Goal: Task Accomplishment & Management: Use online tool/utility

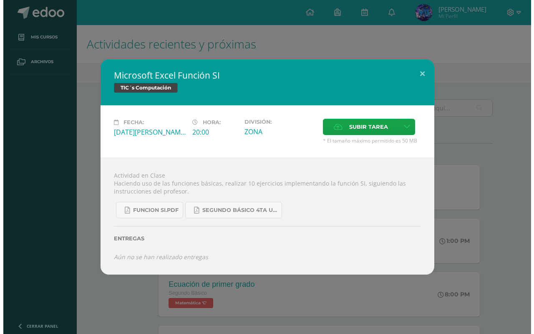
scroll to position [267, 0]
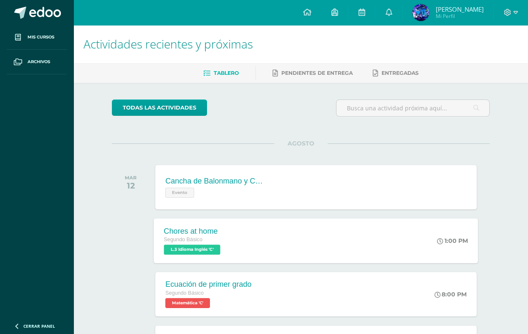
click at [233, 248] on div "Chores at home Segundo Básico L.3 Idioma Inglés 'C'" at bounding box center [193, 240] width 79 height 45
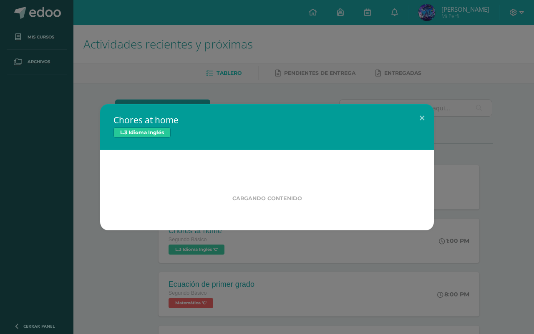
click at [285, 284] on div "Chores at home L.3 Idioma Inglés Cargando contenido Loading..." at bounding box center [267, 167] width 534 height 334
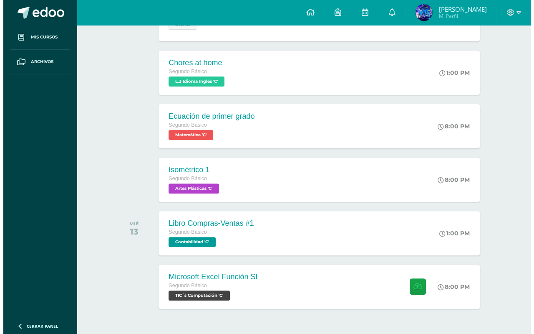
scroll to position [176, 0]
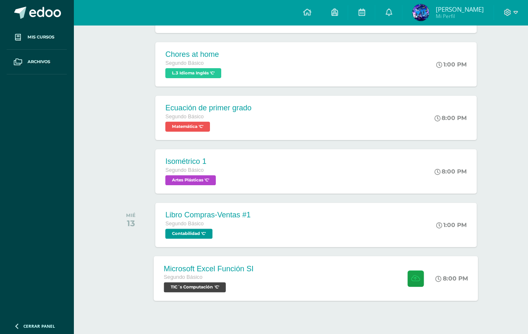
click at [329, 270] on div "Microsoft Excel Función SI Segundo Básico TIC´s Computación 'C' 8:00 PM Microso…" at bounding box center [316, 278] width 324 height 45
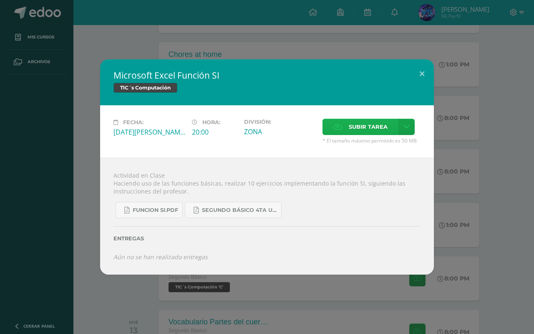
click at [352, 131] on span "Subir tarea" at bounding box center [368, 126] width 39 height 15
click at [0, 0] on input "Subir tarea" at bounding box center [0, 0] width 0 height 0
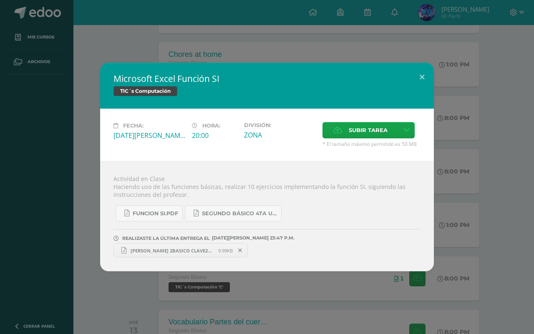
click at [182, 248] on span "ROGER NOJ 2BASICO CLAVE21.xlsx" at bounding box center [173, 250] width 92 height 6
